Goal: Task Accomplishment & Management: Manage account settings

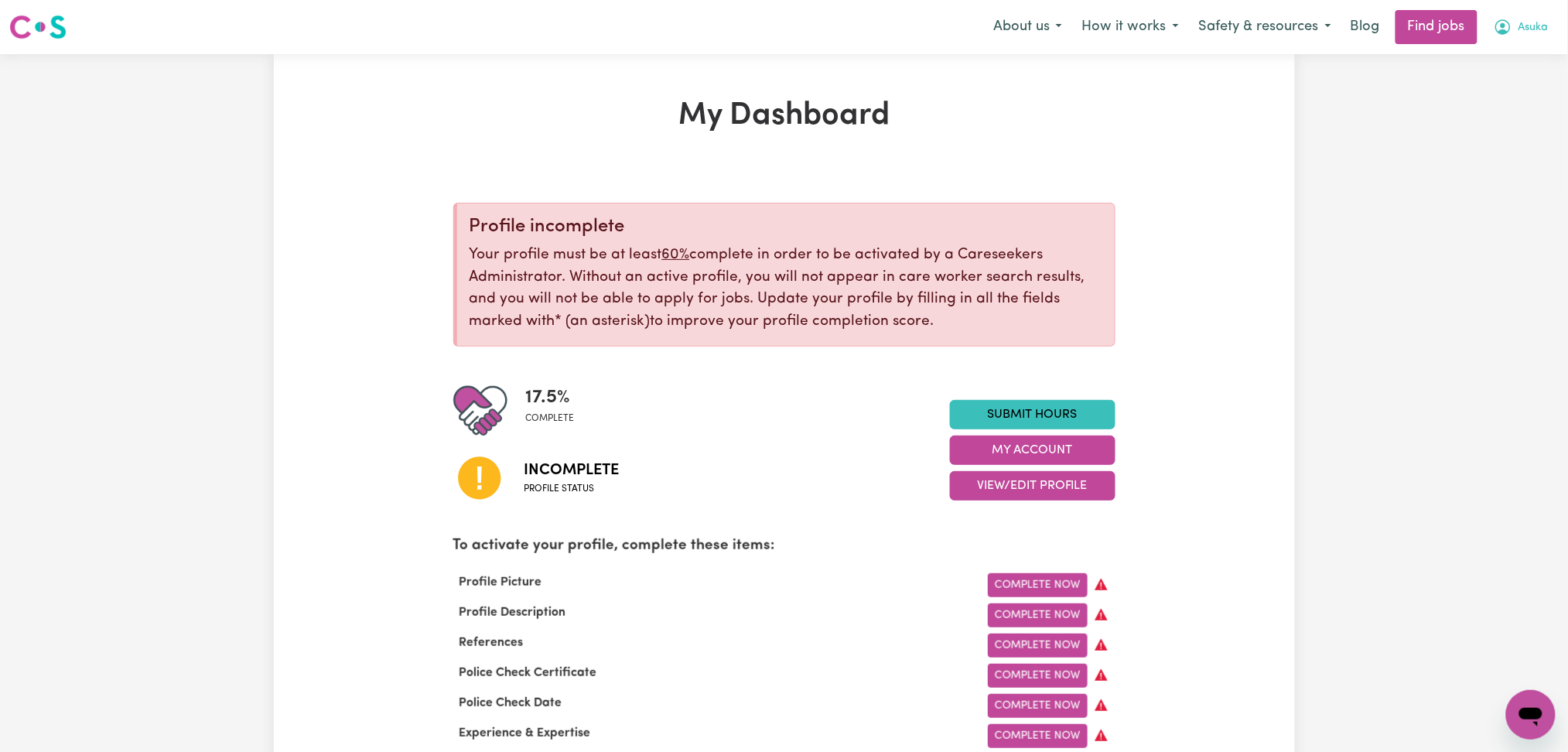
click at [1481, 25] on div "About us How it works Safety & resources Blog Find jobs Asuka" at bounding box center [1270, 26] width 576 height 34
drag, startPoint x: 1505, startPoint y: 31, endPoint x: 1506, endPoint y: 41, distance: 10.0
click at [1506, 32] on icon "My Account" at bounding box center [1502, 26] width 18 height 18
click at [1506, 117] on link "Logout" at bounding box center [1496, 118] width 122 height 29
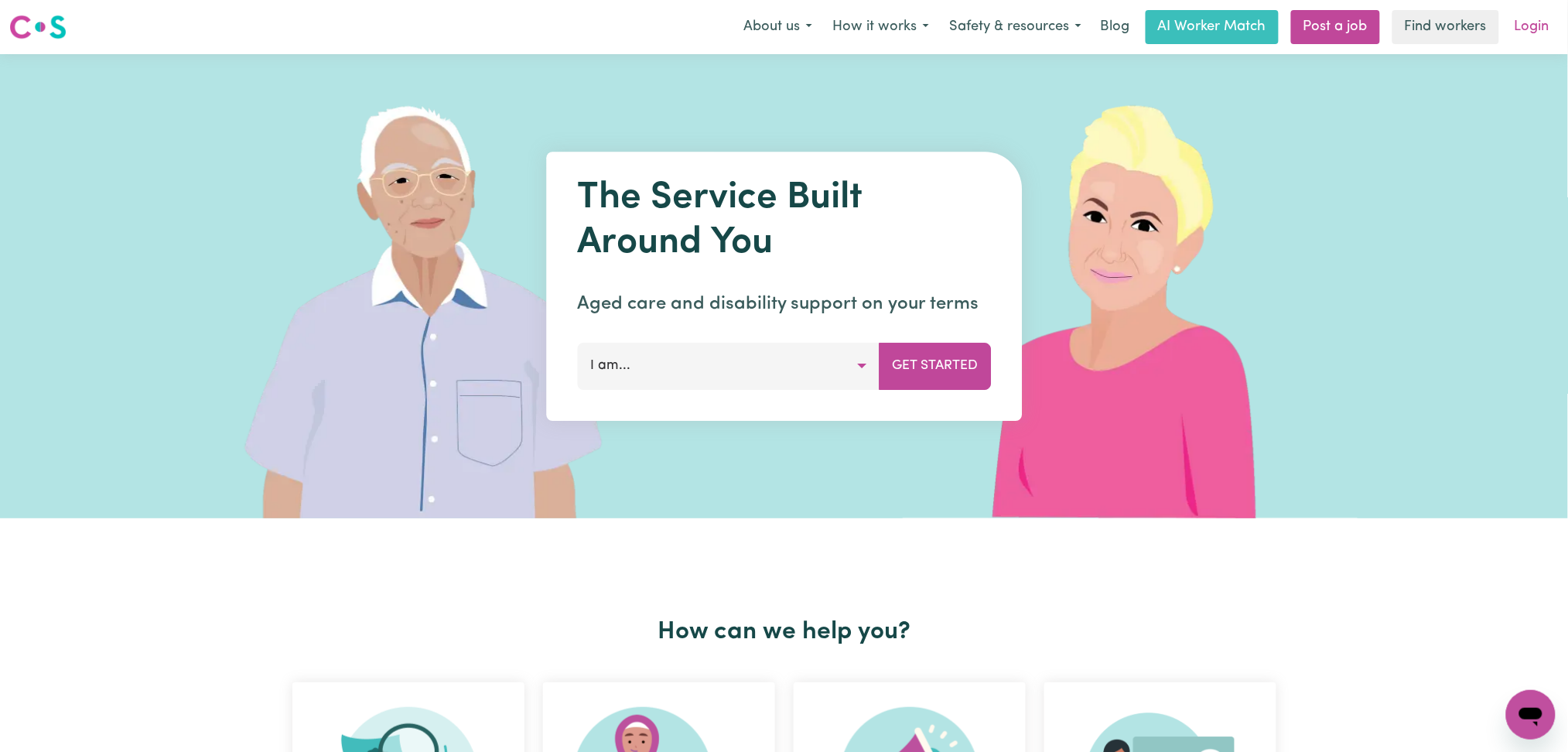
click at [1530, 28] on link "Login" at bounding box center [1531, 26] width 53 height 34
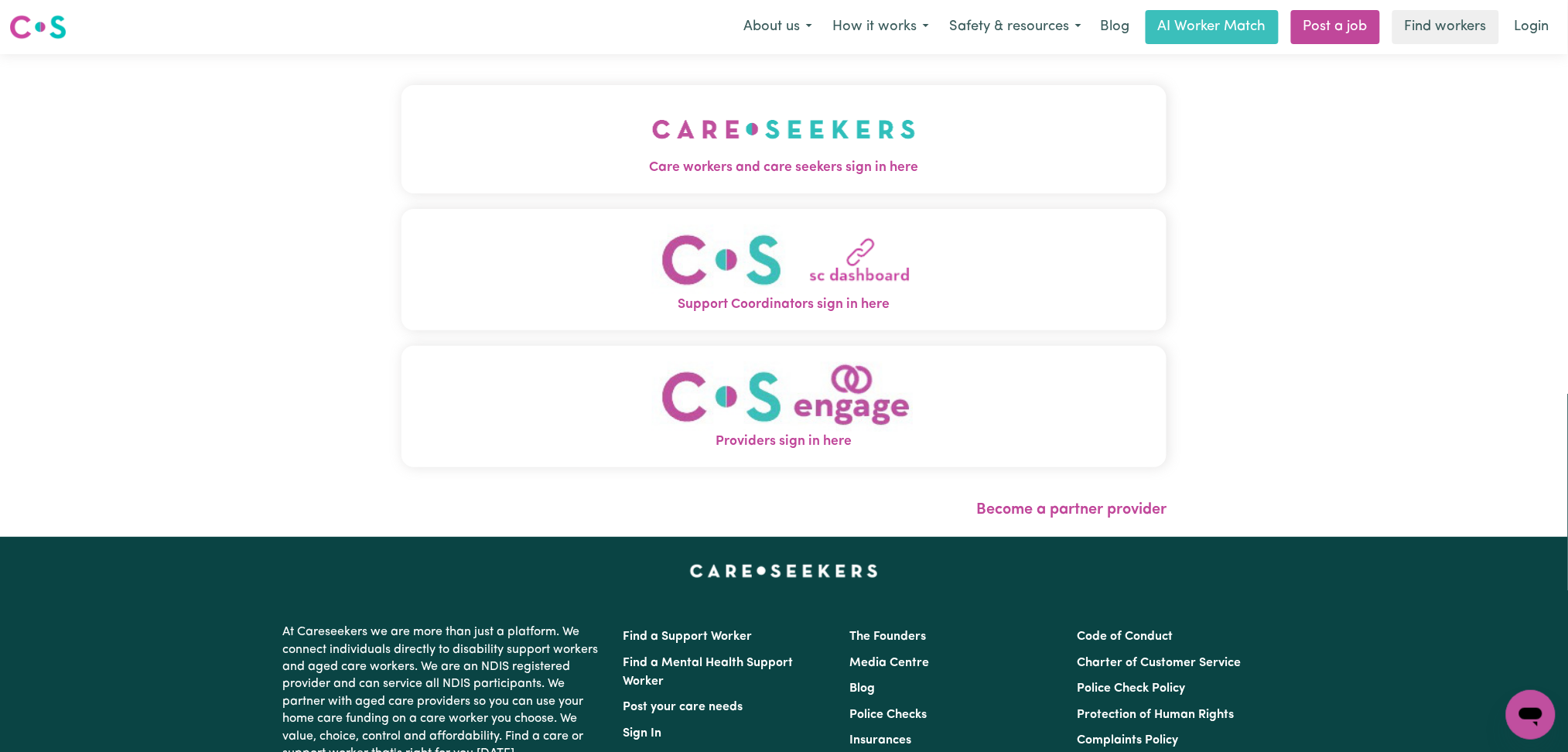
click at [693, 94] on button "Care workers and care seekers sign in here" at bounding box center [784, 140] width 766 height 109
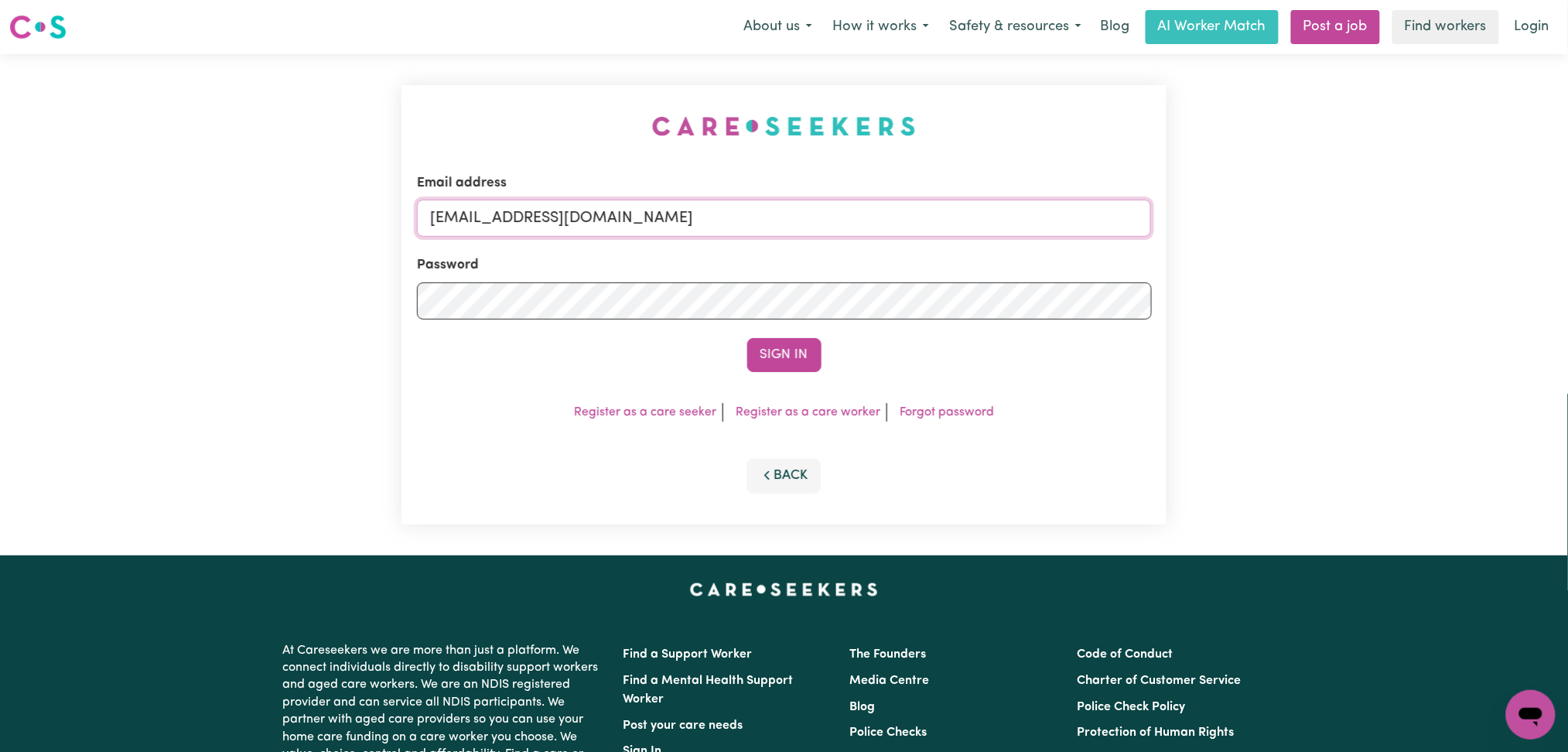
click at [635, 209] on input "[EMAIL_ADDRESS][DOMAIN_NAME]" at bounding box center [784, 218] width 735 height 37
drag, startPoint x: 512, startPoint y: 208, endPoint x: 850, endPoint y: 209, distance: 338.0
click at [850, 208] on input "Superuser~[EMAIL_ADDRESS][DOMAIN_NAME]" at bounding box center [784, 218] width 735 height 37
type input "Superuser~[EMAIL_ADDRESS][DOMAIN_NAME]"
click at [787, 374] on div "Email address Superuser~[EMAIL_ADDRESS][DOMAIN_NAME] Password Sign In Register …" at bounding box center [784, 304] width 766 height 439
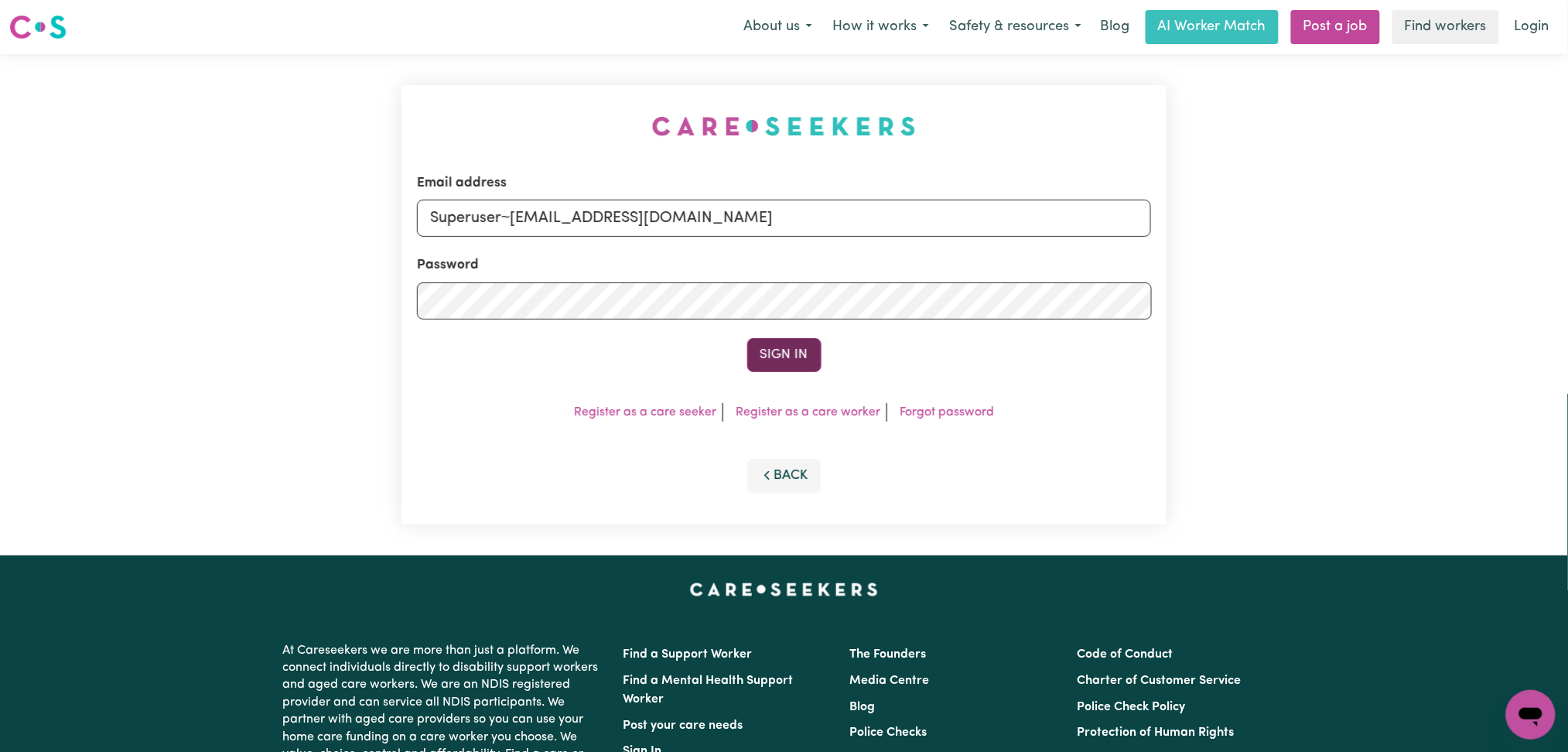
click at [794, 360] on button "Sign In" at bounding box center [784, 355] width 75 height 34
